Goal: Task Accomplishment & Management: Use online tool/utility

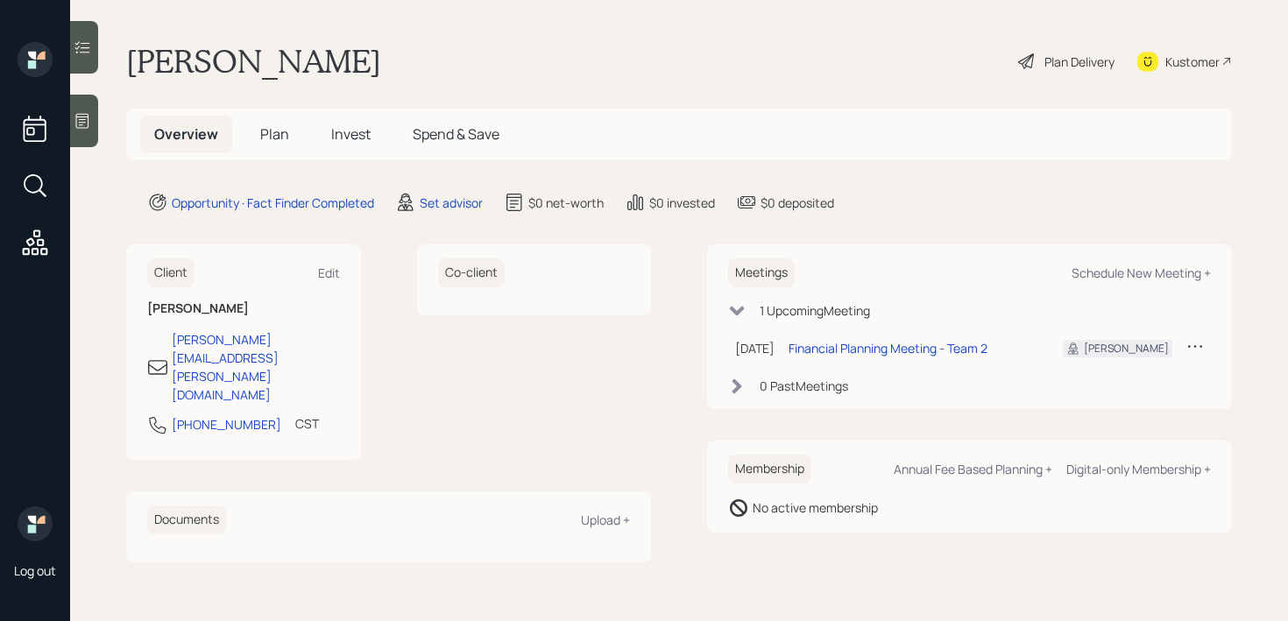
click at [89, 122] on icon at bounding box center [83, 121] width 18 height 18
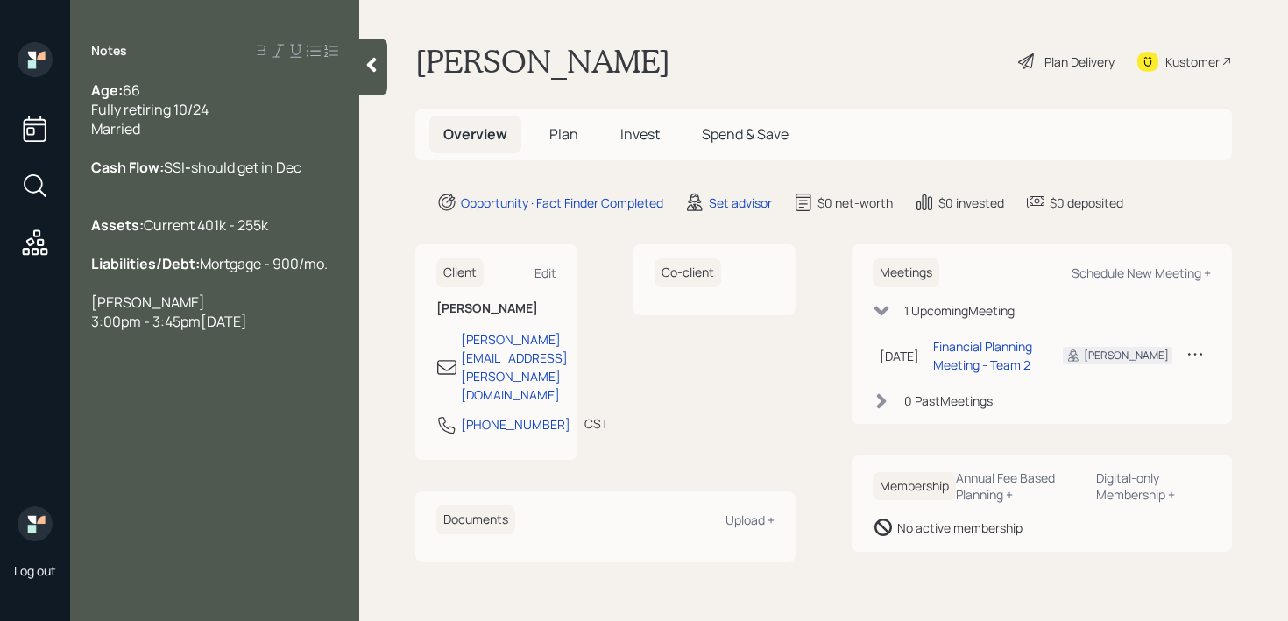
click at [128, 215] on div at bounding box center [214, 205] width 247 height 19
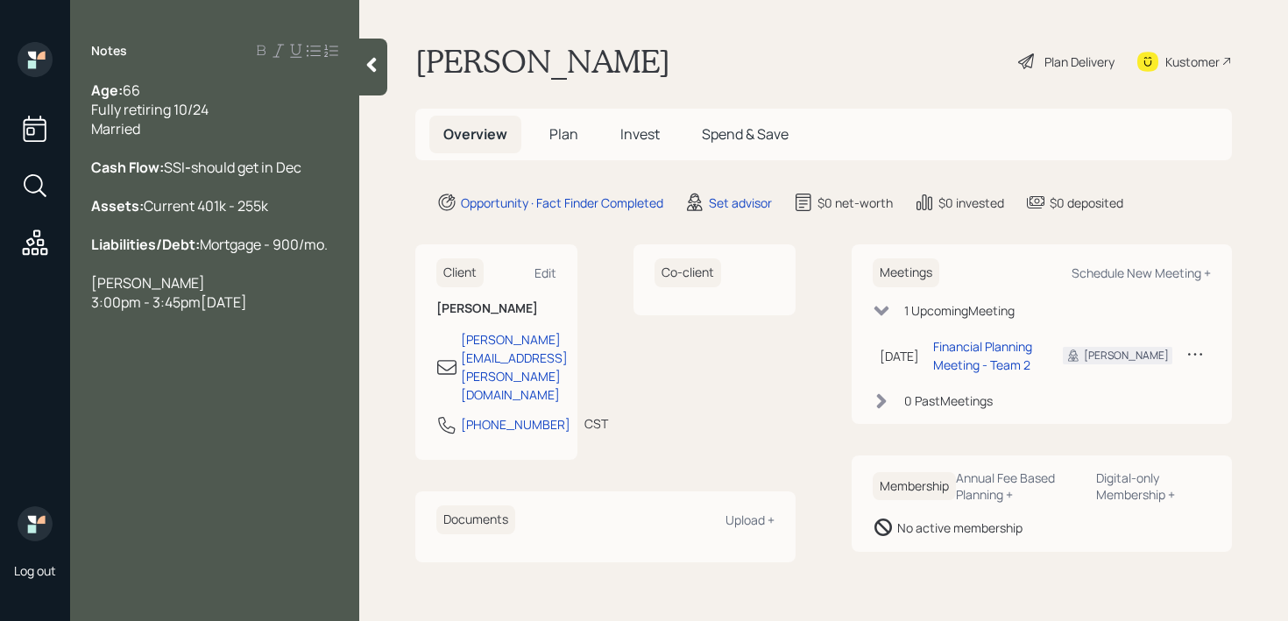
click at [173, 215] on span "Current 401k - 255k" at bounding box center [206, 205] width 124 height 19
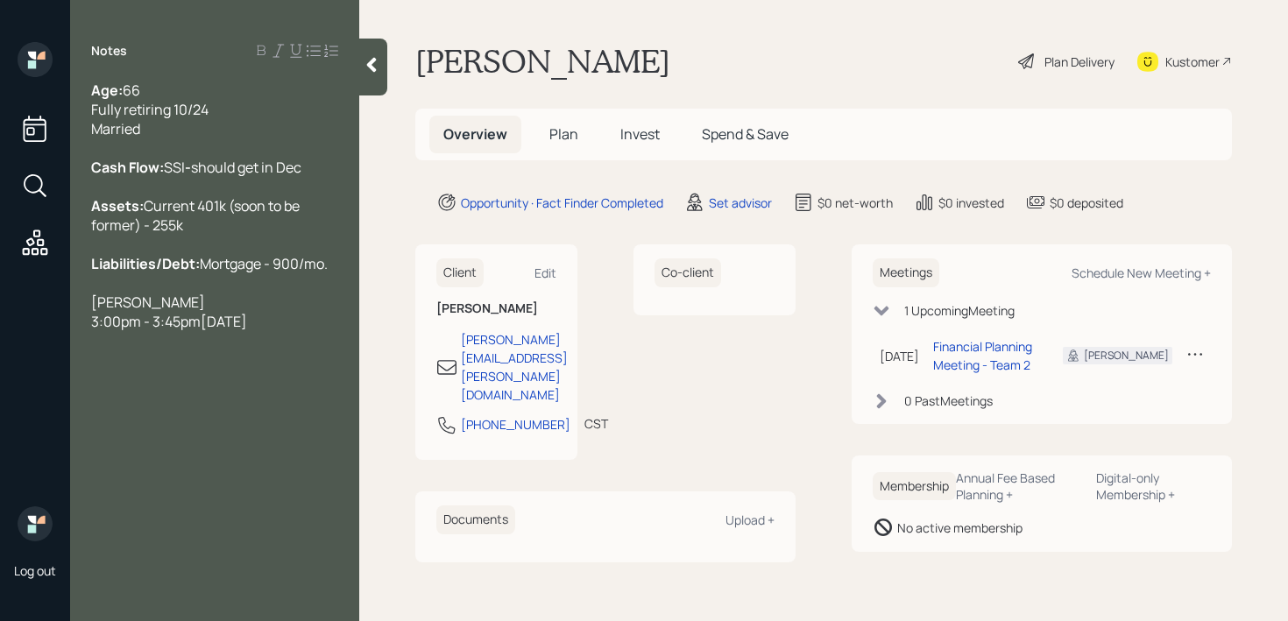
click at [316, 235] on div "Assets: Current 401k (soon to be former) - 255k" at bounding box center [214, 215] width 247 height 39
click at [302, 235] on span "Current 401k (soon to be former) - 255k" at bounding box center [196, 215] width 211 height 39
drag, startPoint x: 301, startPoint y: 244, endPoint x: 177, endPoint y: 244, distance: 124.4
click at [177, 235] on span "Current 401k (soon to be former) - 255k" at bounding box center [196, 215] width 211 height 39
copy span "(soon to be former)"
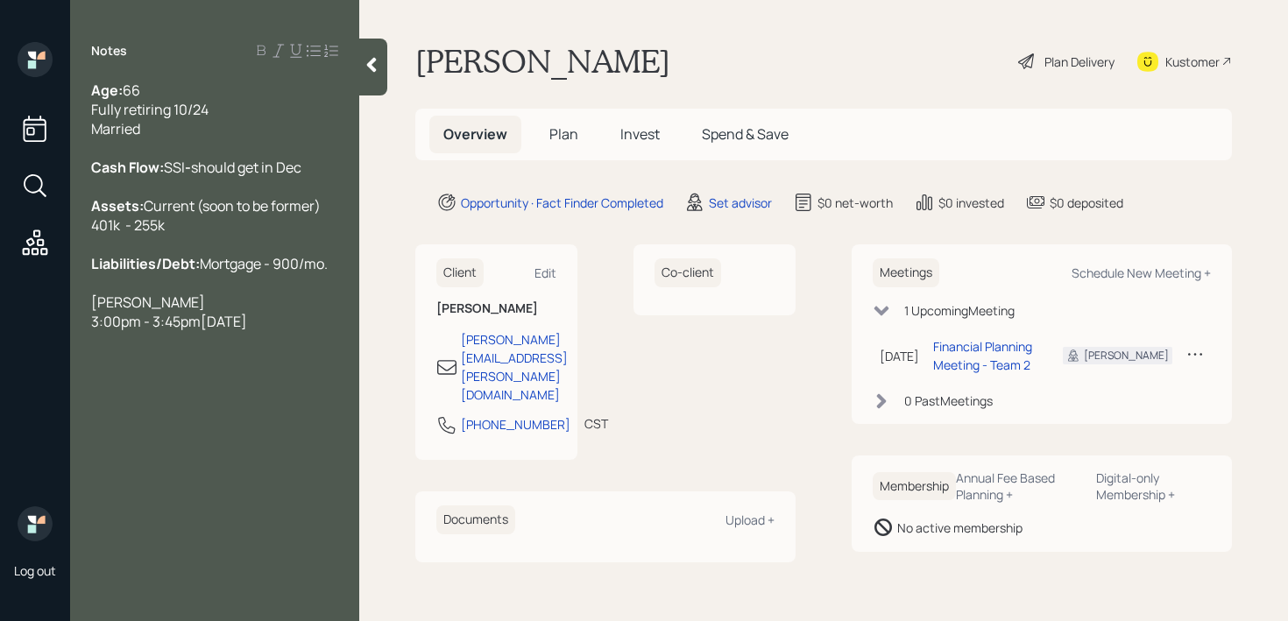
click at [321, 235] on div "Assets: Current (soon to be former) 401k - 255k" at bounding box center [214, 215] width 247 height 39
click at [272, 235] on span "Current (soon to be former) 401k - 255k" at bounding box center [207, 215] width 232 height 39
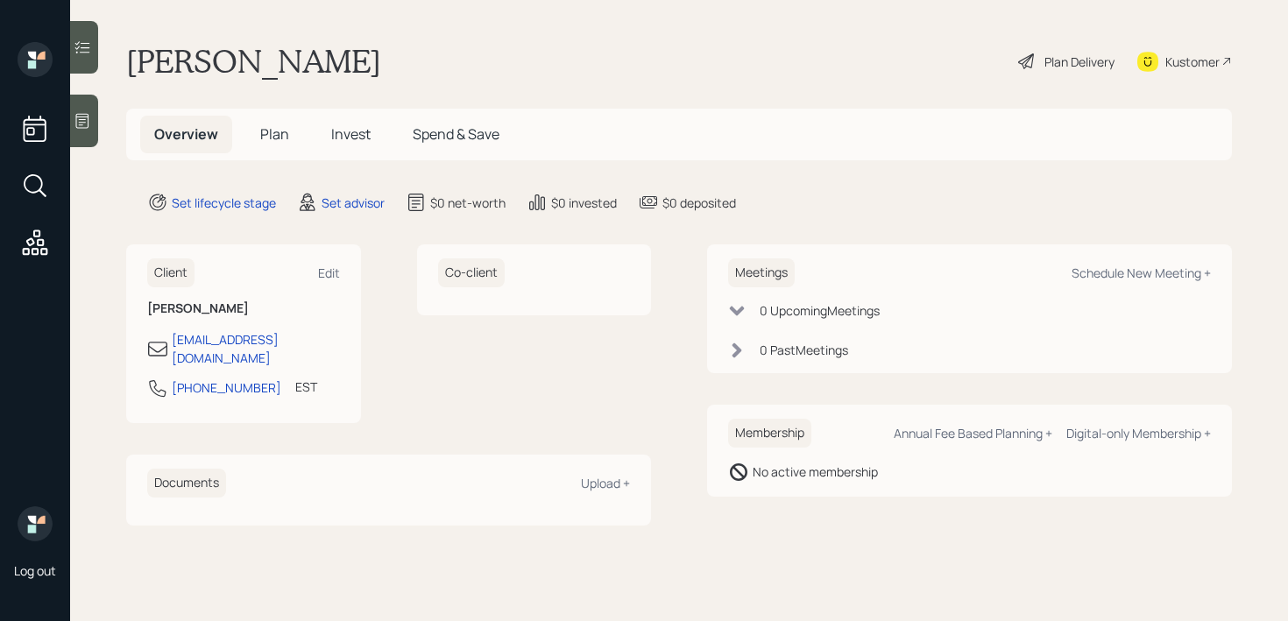
click at [1193, 59] on div "Kustomer" at bounding box center [1192, 62] width 54 height 18
